Goal: Obtain resource: Download file/media

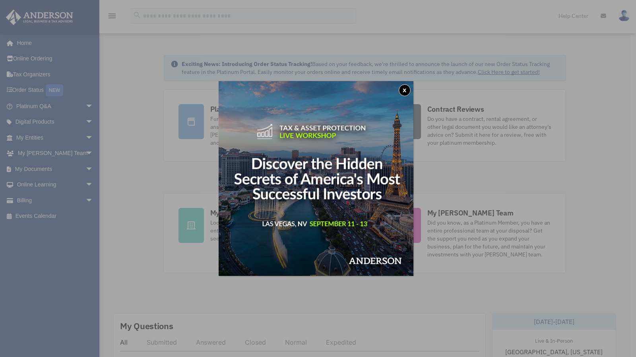
click at [84, 169] on div "x" at bounding box center [318, 178] width 636 height 357
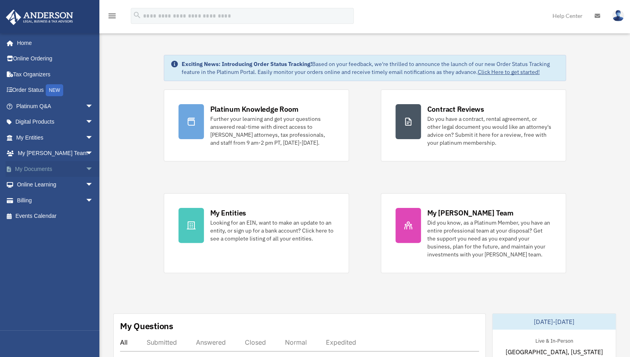
click at [85, 170] on span "arrow_drop_down" at bounding box center [93, 169] width 16 height 16
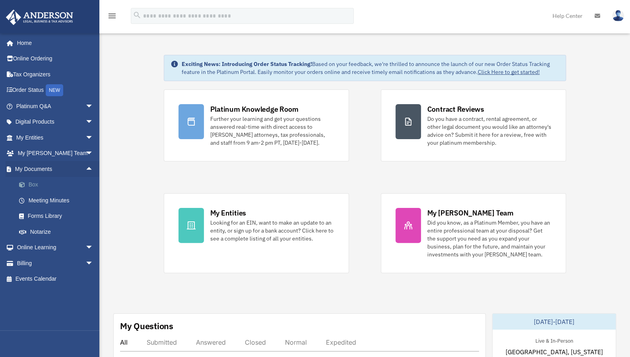
click at [37, 187] on link "Box" at bounding box center [58, 185] width 94 height 16
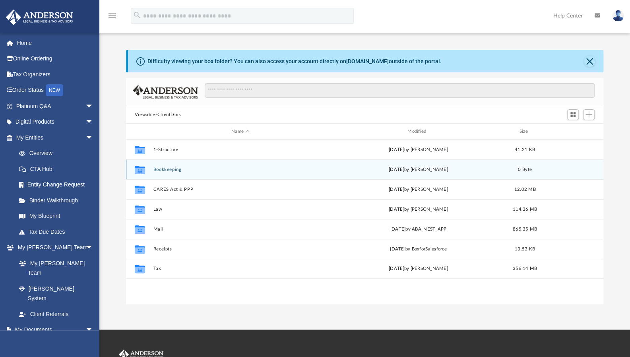
scroll to position [175, 472]
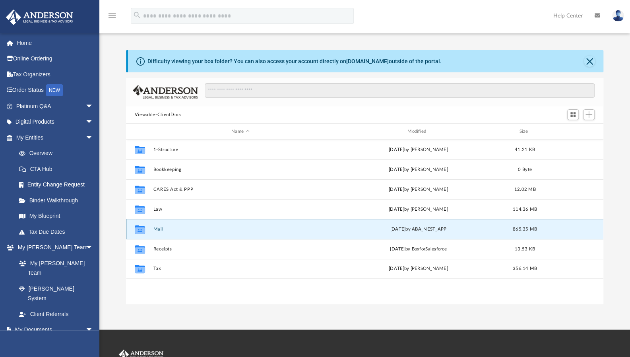
click at [167, 228] on button "Mail" at bounding box center [240, 229] width 175 height 5
click at [157, 231] on button "Mail" at bounding box center [240, 229] width 175 height 5
click at [157, 230] on button "Mail" at bounding box center [240, 229] width 175 height 5
click at [142, 230] on icon "grid" at bounding box center [140, 230] width 10 height 6
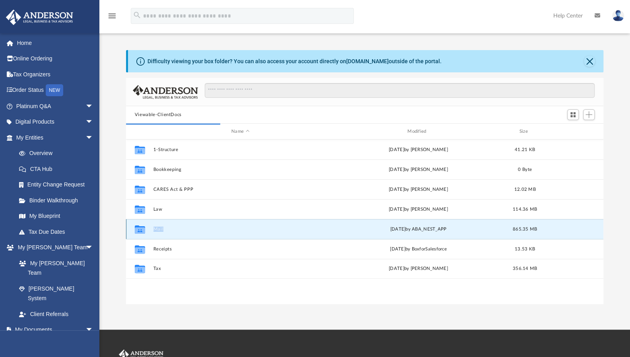
click at [142, 230] on icon "grid" at bounding box center [140, 230] width 10 height 6
click at [161, 229] on button "Mail" at bounding box center [240, 229] width 175 height 5
click at [187, 228] on button "Mail" at bounding box center [240, 229] width 175 height 5
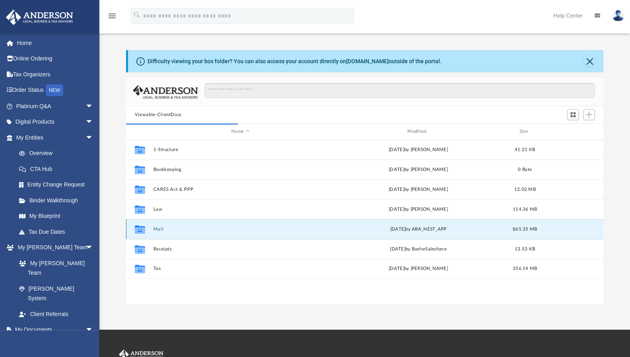
click at [397, 233] on div "Collaborated Folder Mail Fri Aug 8 2025 by ABA_NEST_APP 865.35 MB" at bounding box center [364, 229] width 477 height 20
click at [156, 227] on button "Mail" at bounding box center [240, 229] width 175 height 5
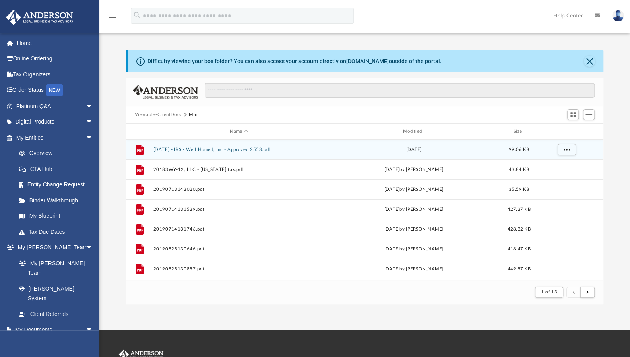
scroll to position [6, 6]
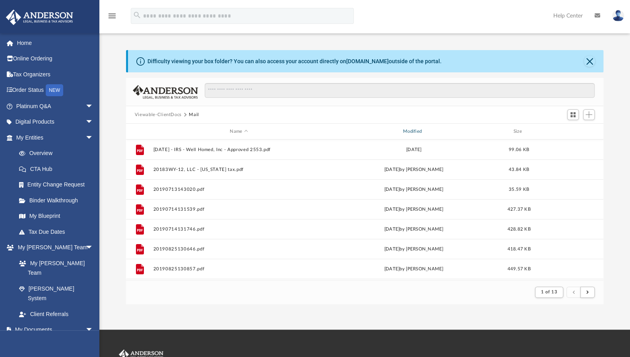
click at [411, 133] on div "Modified" at bounding box center [414, 131] width 172 height 7
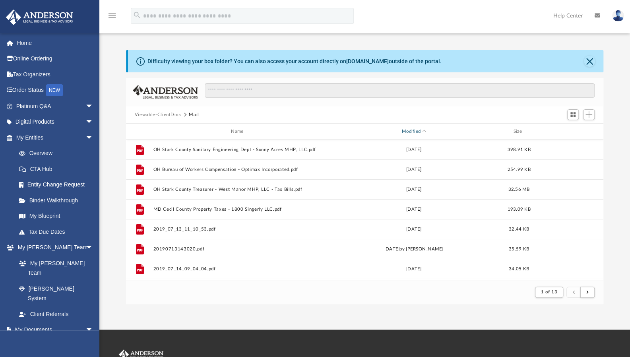
click at [411, 133] on div "Modified" at bounding box center [414, 131] width 172 height 7
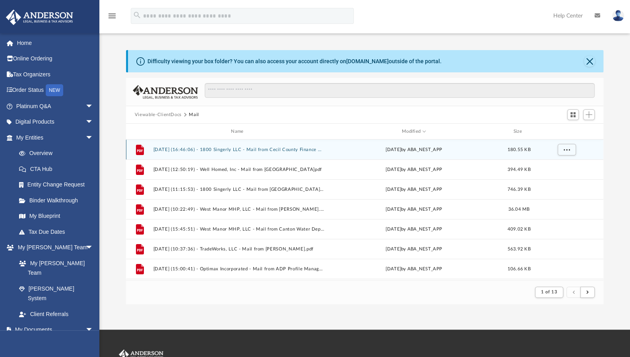
click at [391, 149] on div "Fri Aug 8 2025 by ABA_NEST_APP" at bounding box center [413, 149] width 171 height 7
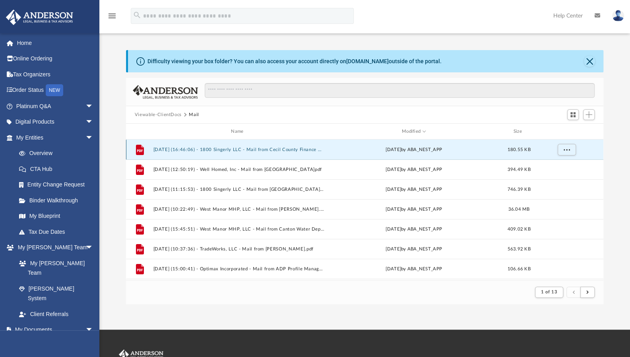
click at [300, 149] on button "2025.08.08 (16:46:06) - 1800 Singerly LLC - Mail from Cecil County Finance Offi…" at bounding box center [238, 149] width 171 height 5
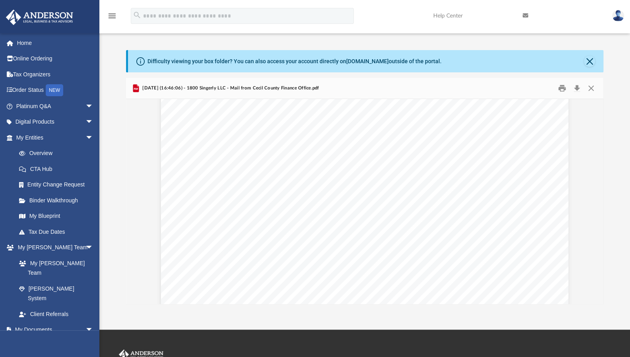
scroll to position [0, 0]
click at [575, 90] on button "Download" at bounding box center [577, 88] width 14 height 12
click at [590, 86] on button "Close" at bounding box center [591, 88] width 14 height 12
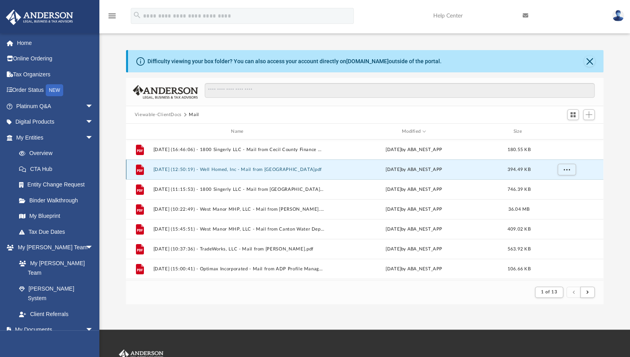
click at [256, 170] on button "2025.07.17 (12:50:19) - Well Homed, Inc - Mail from Cecil County.pdf" at bounding box center [238, 169] width 171 height 5
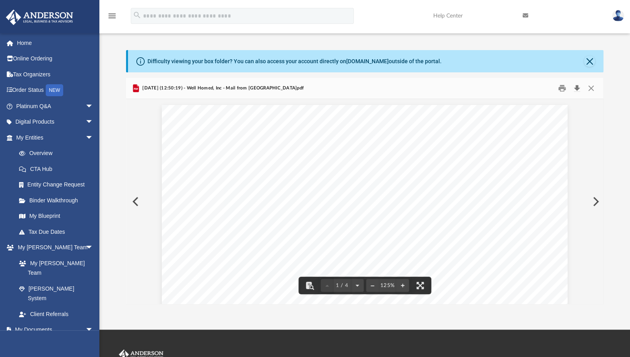
click at [576, 87] on button "Download" at bounding box center [577, 88] width 14 height 12
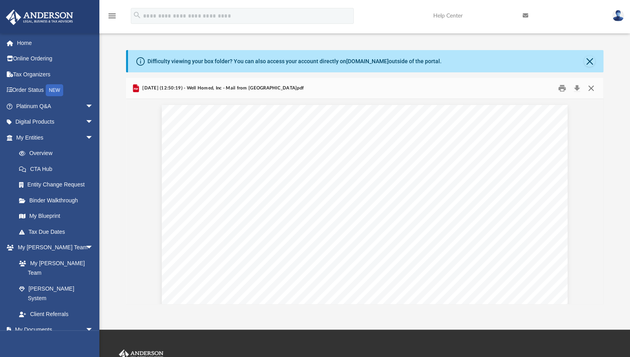
click at [592, 85] on button "Close" at bounding box center [591, 88] width 14 height 12
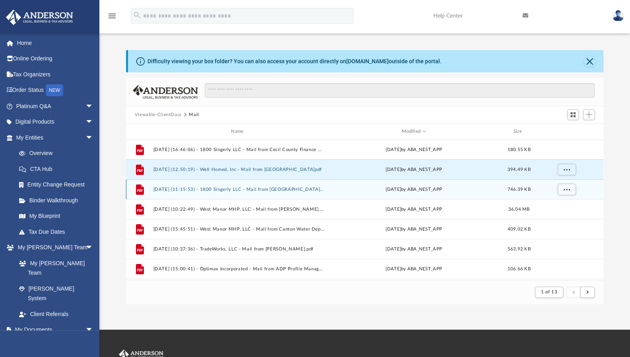
click at [276, 192] on button "2025.07.17 (11:15:53) - 1800 Singerly LLC - Mail from Cecil County.pdf" at bounding box center [238, 189] width 171 height 5
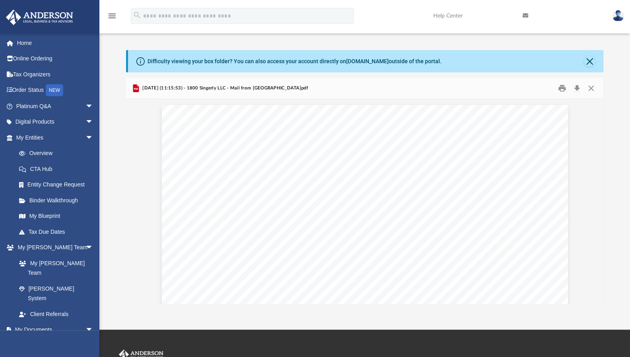
scroll to position [1, 0]
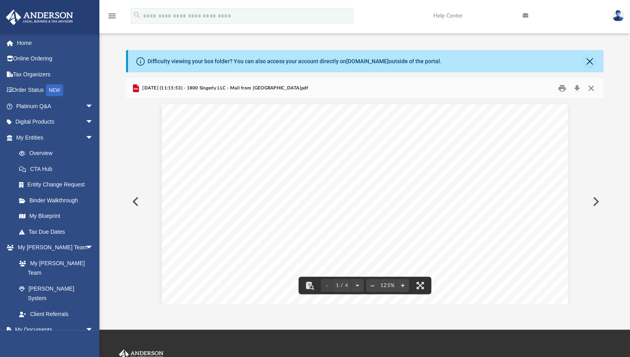
click at [592, 89] on button "Close" at bounding box center [591, 88] width 14 height 12
